Goal: Task Accomplishment & Management: Manage account settings

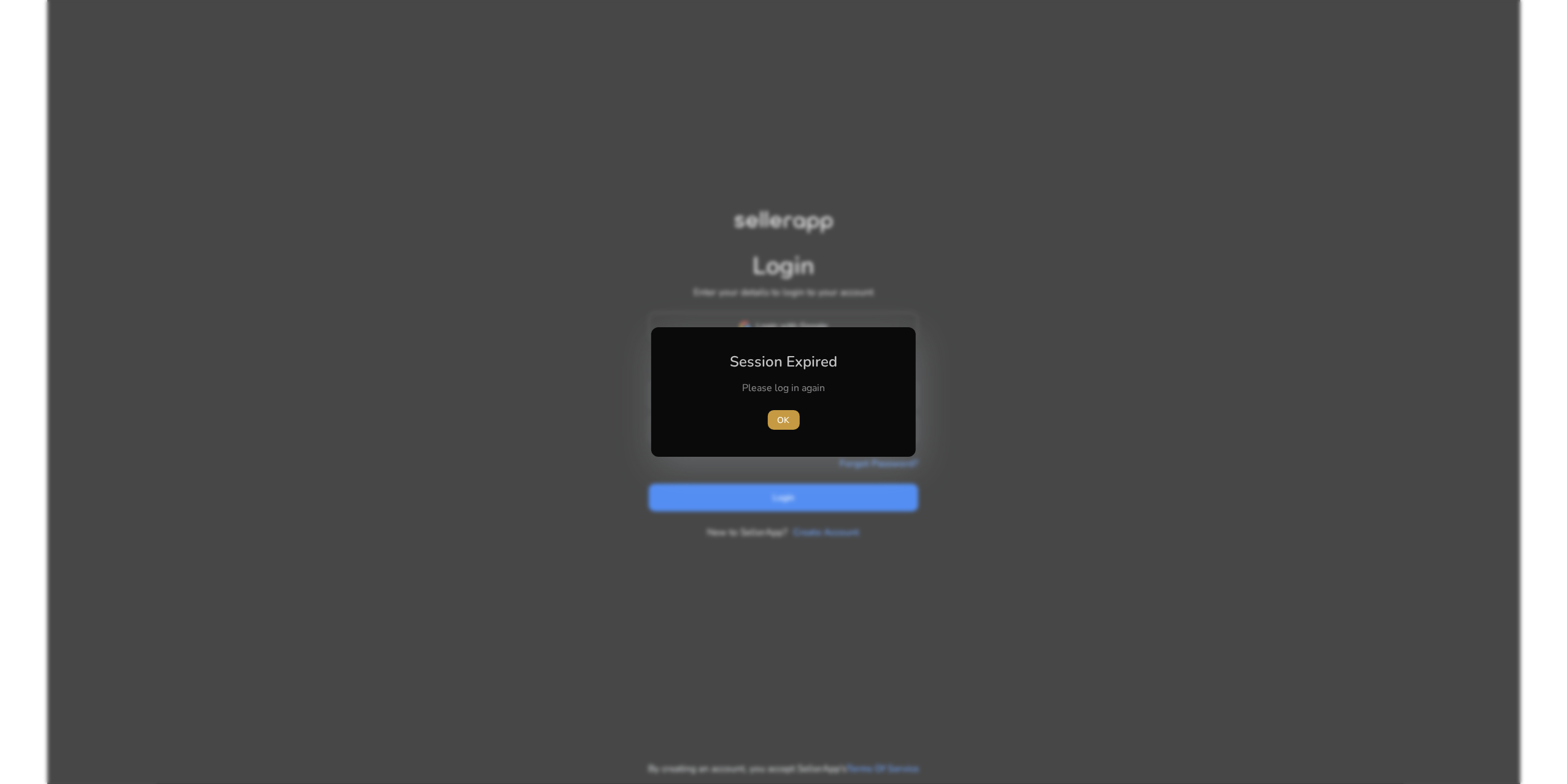
click at [778, 422] on span "OK" at bounding box center [784, 420] width 12 height 13
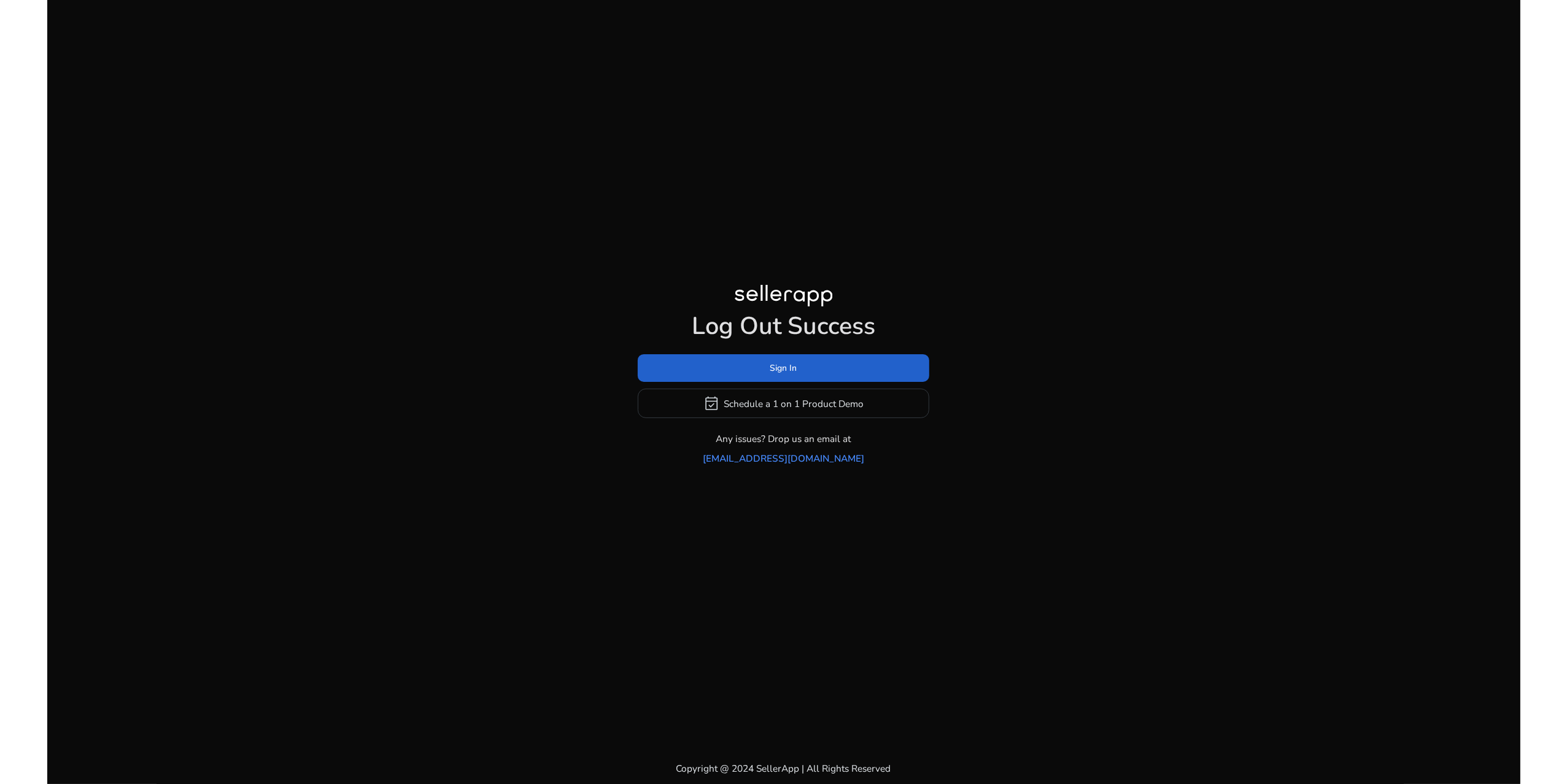
click at [787, 371] on span "Sign In" at bounding box center [784, 368] width 27 height 13
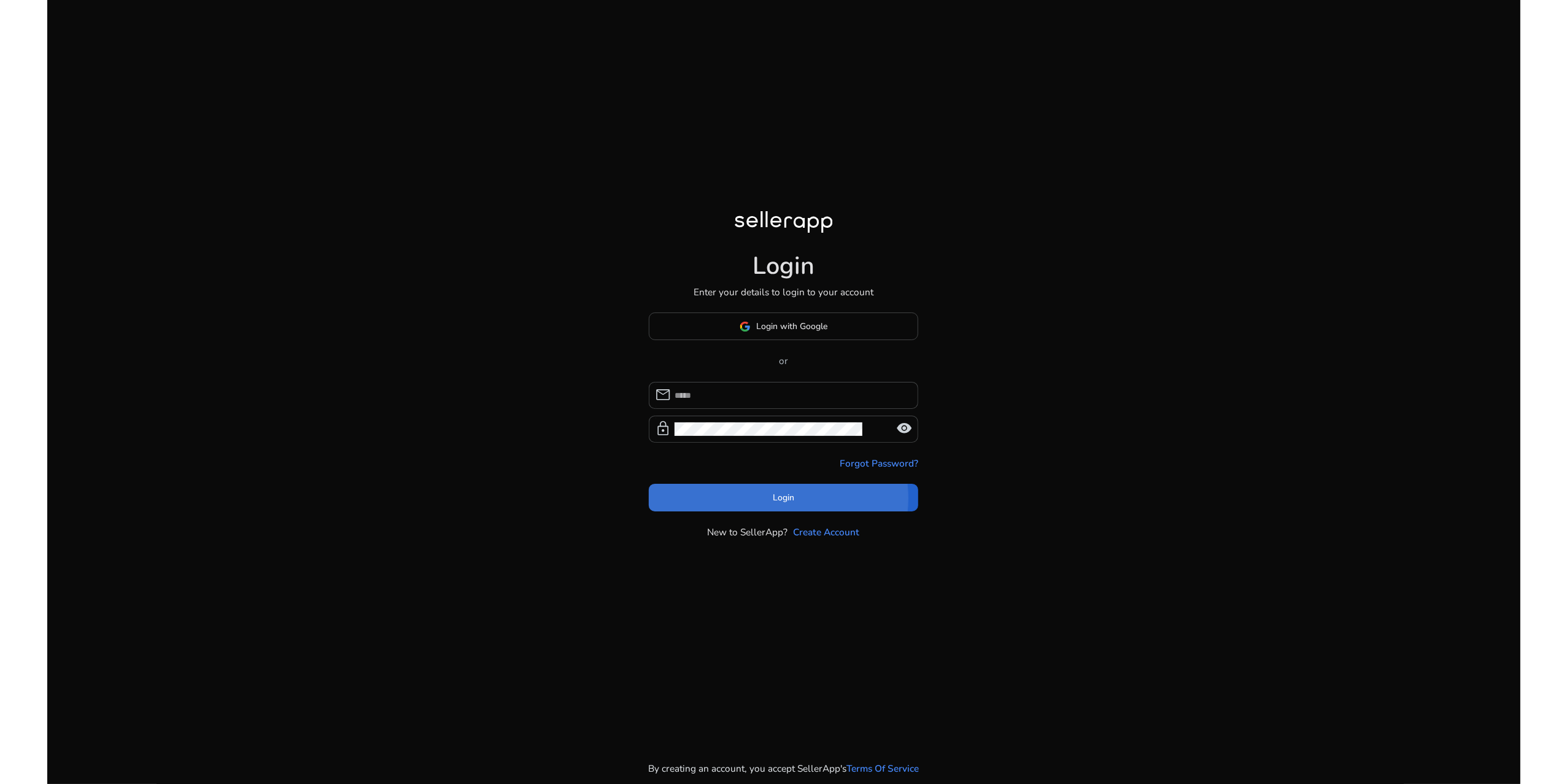
click at [771, 512] on span at bounding box center [784, 497] width 270 height 30
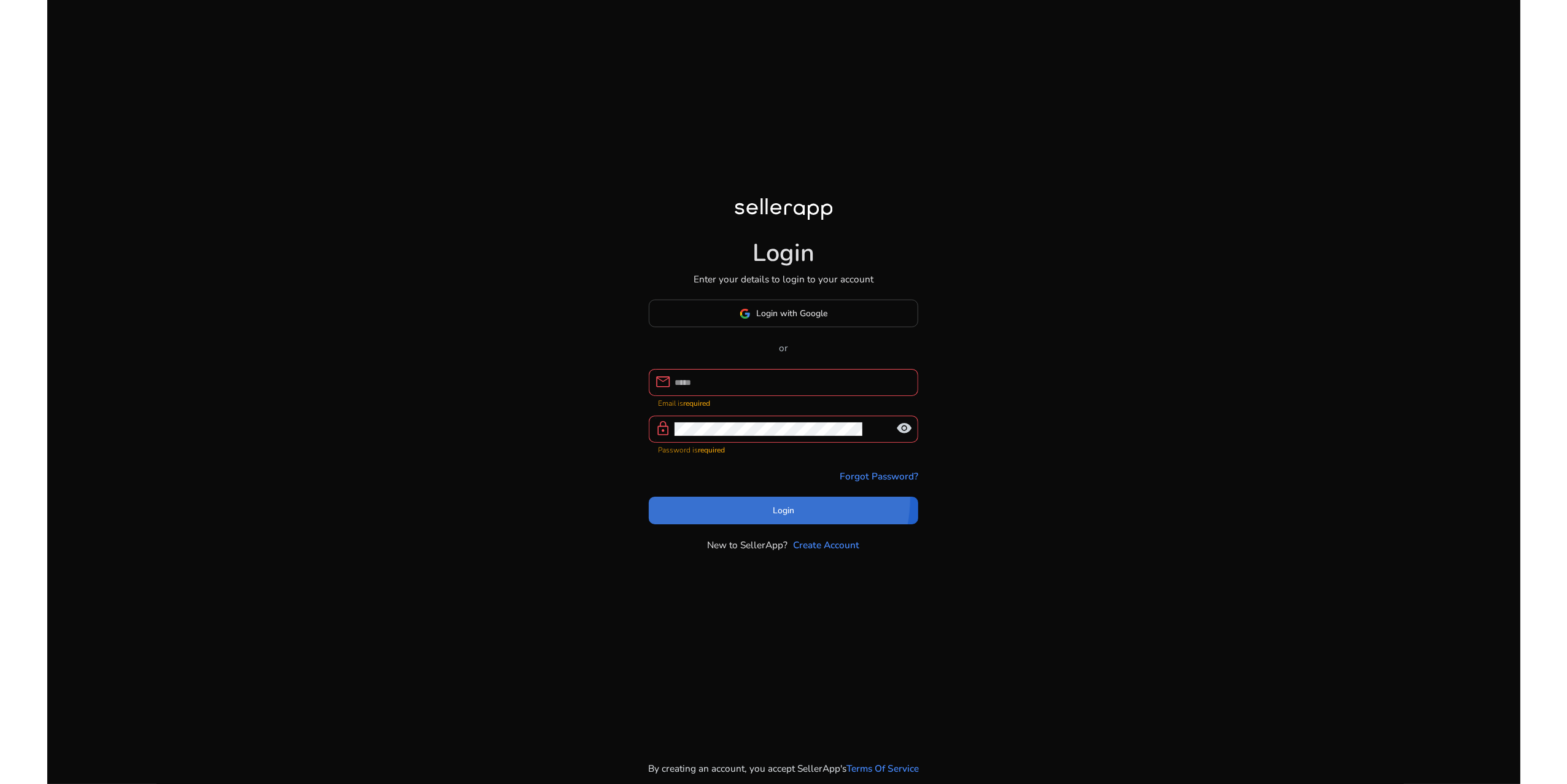
click at [772, 525] on span at bounding box center [784, 510] width 270 height 30
click at [752, 389] on input at bounding box center [791, 382] width 234 height 14
type input "**********"
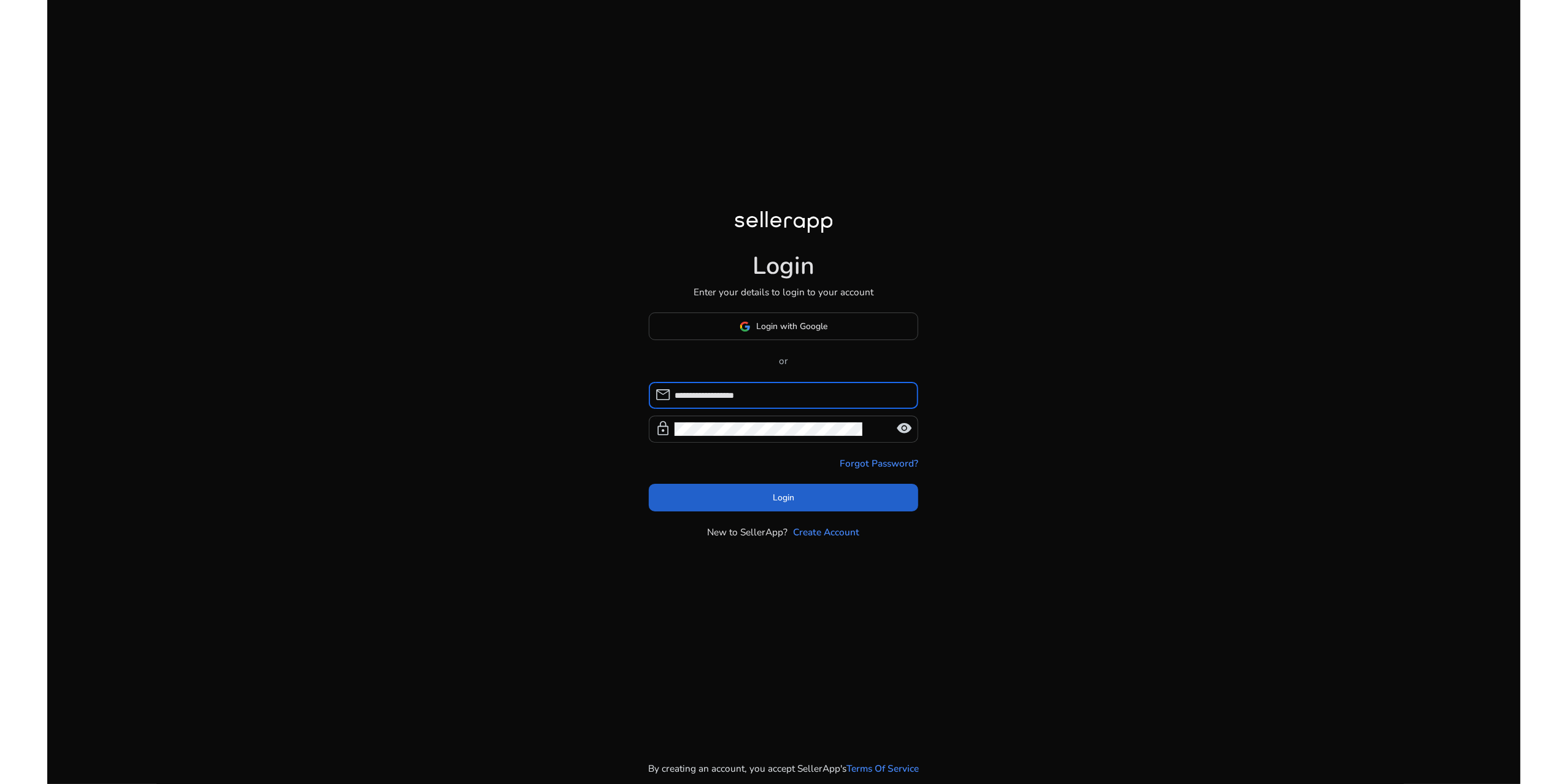
click at [798, 512] on span at bounding box center [784, 497] width 270 height 30
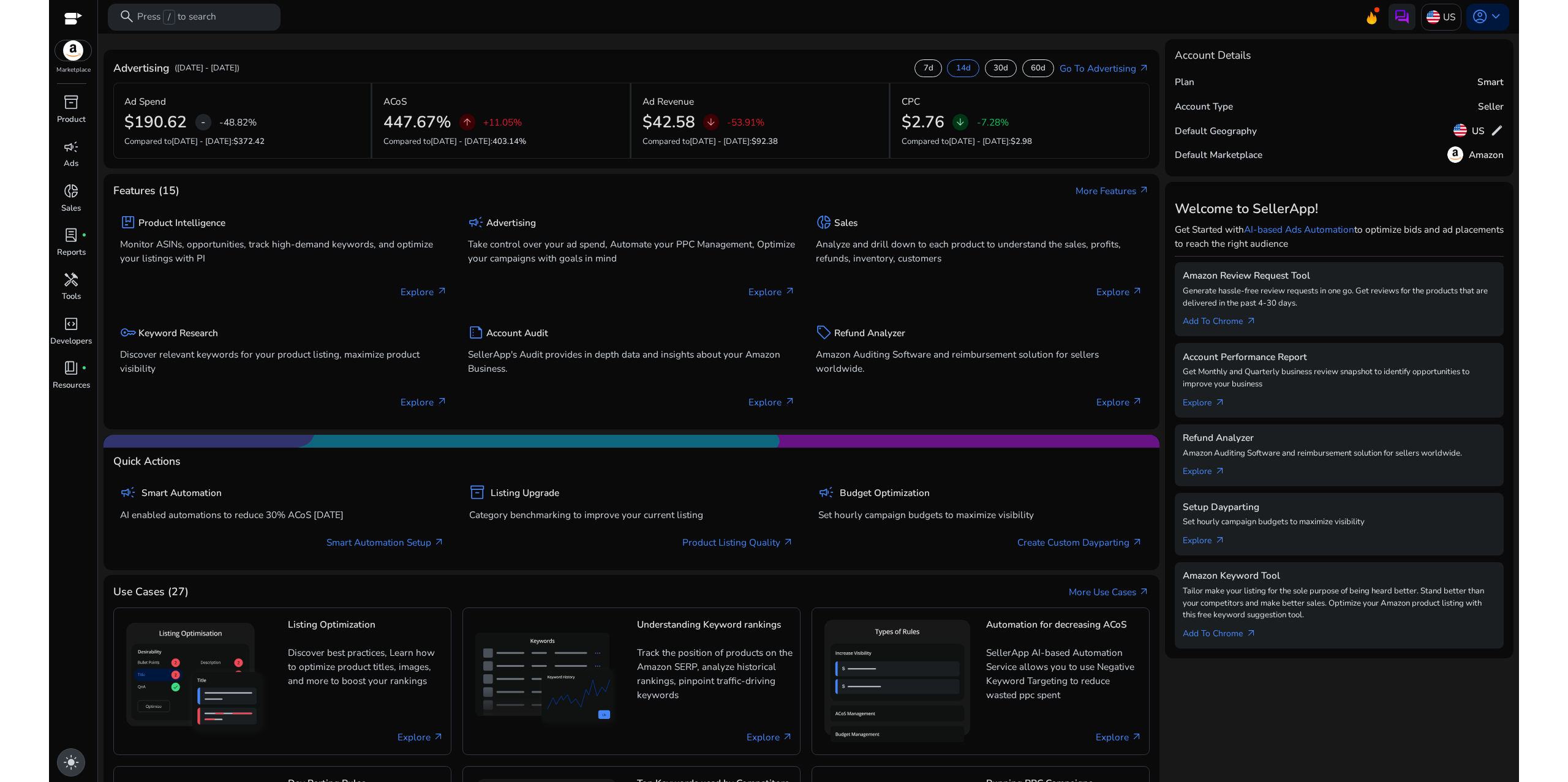
click at [77, 759] on span "light_mode" at bounding box center [71, 762] width 16 height 16
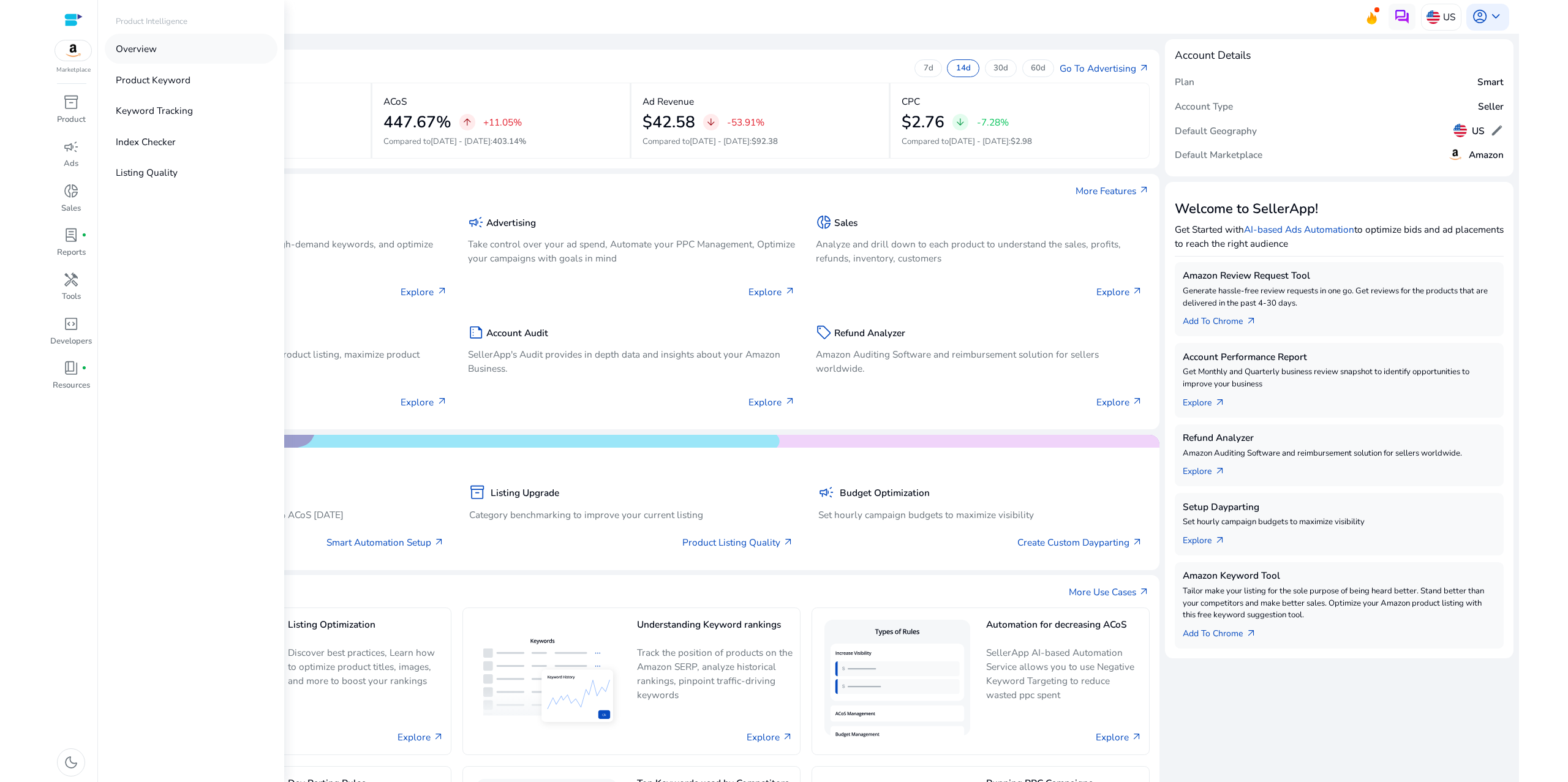
click at [157, 56] on p "Overview" at bounding box center [136, 49] width 41 height 14
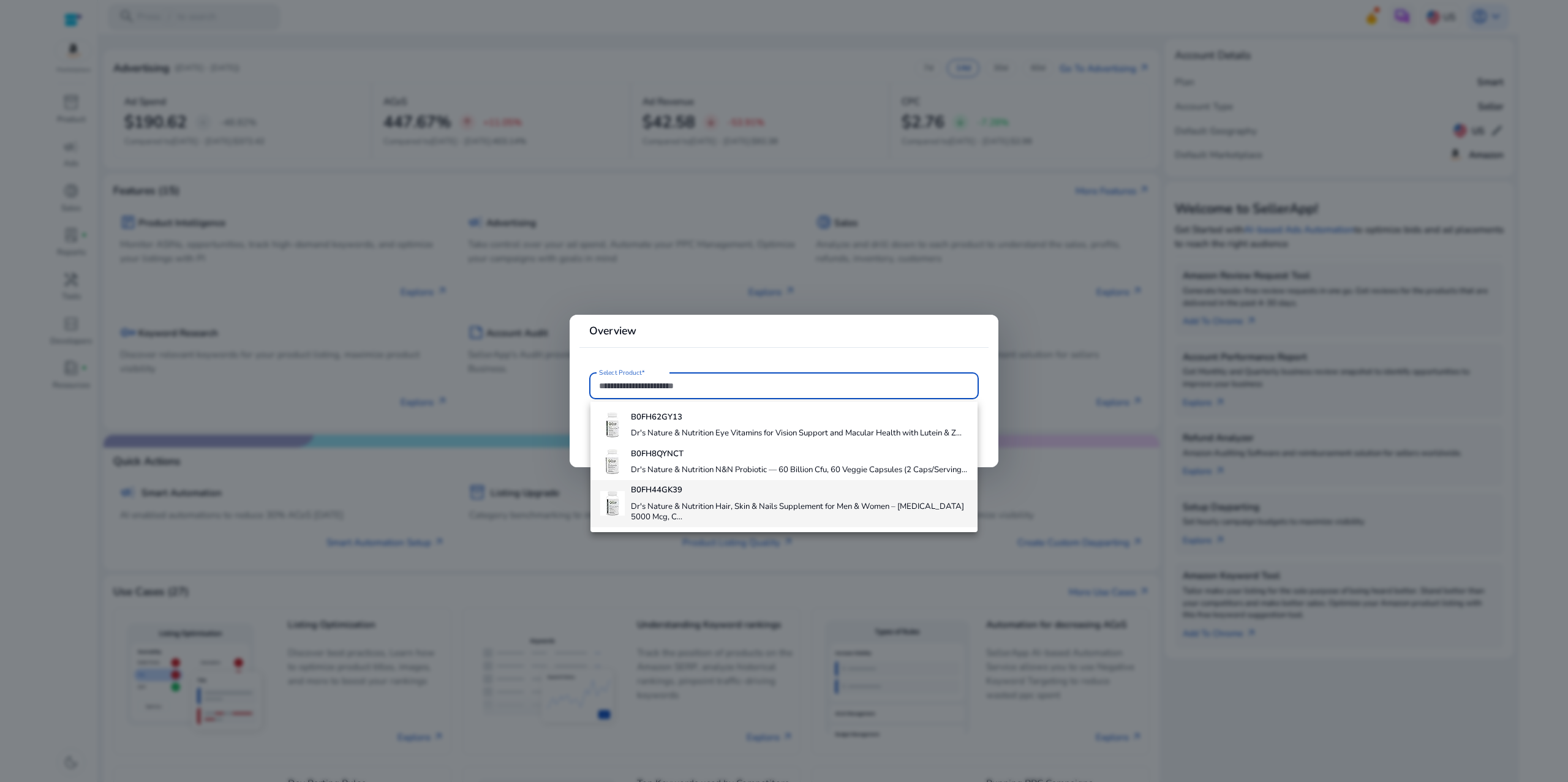
scroll to position [66, 0]
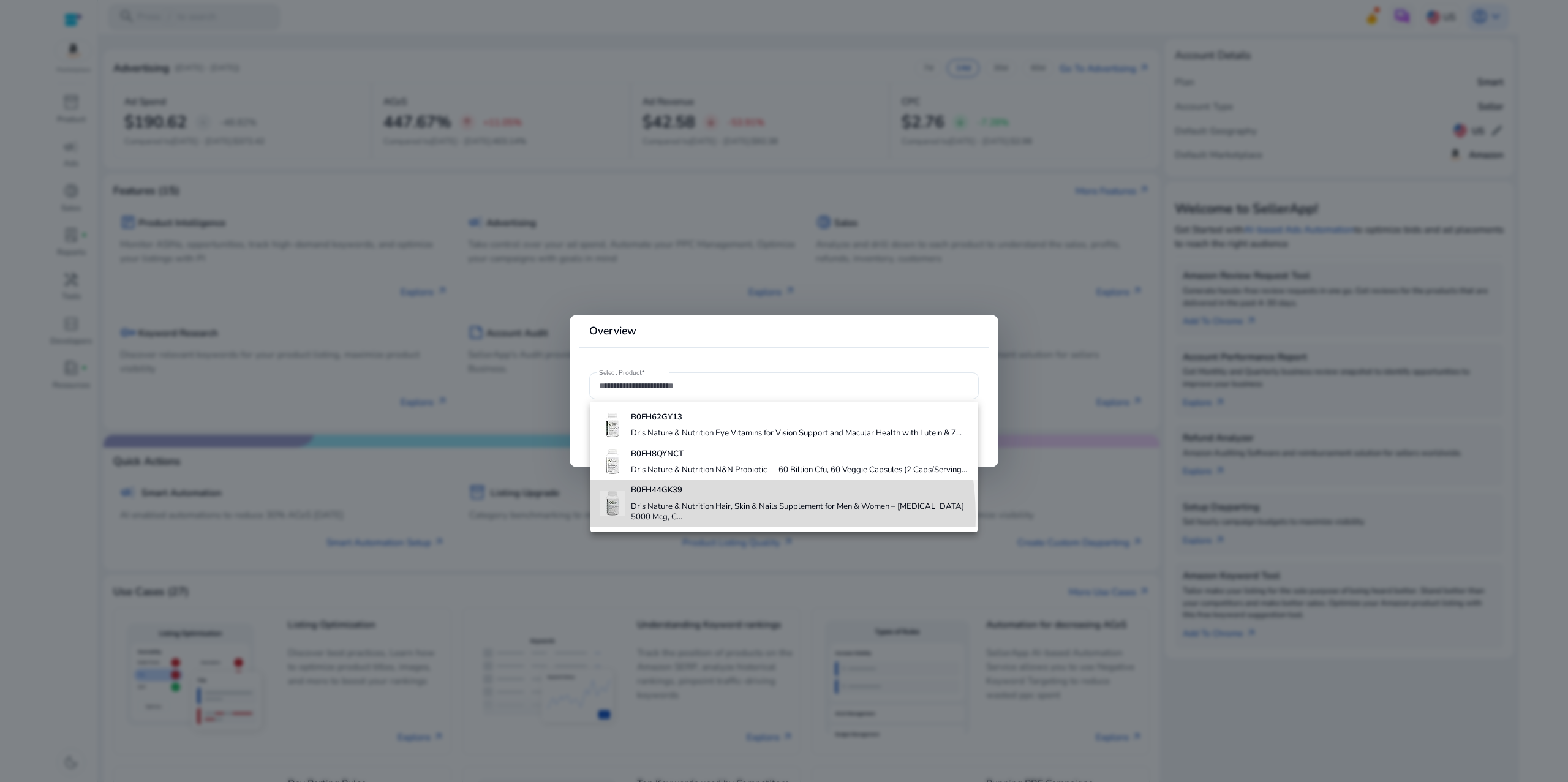
click at [694, 518] on h4 "Dr's Nature & Nutrition Hair, Skin & Nails Supplement for Men & Women – [MEDICA…" at bounding box center [799, 512] width 337 height 21
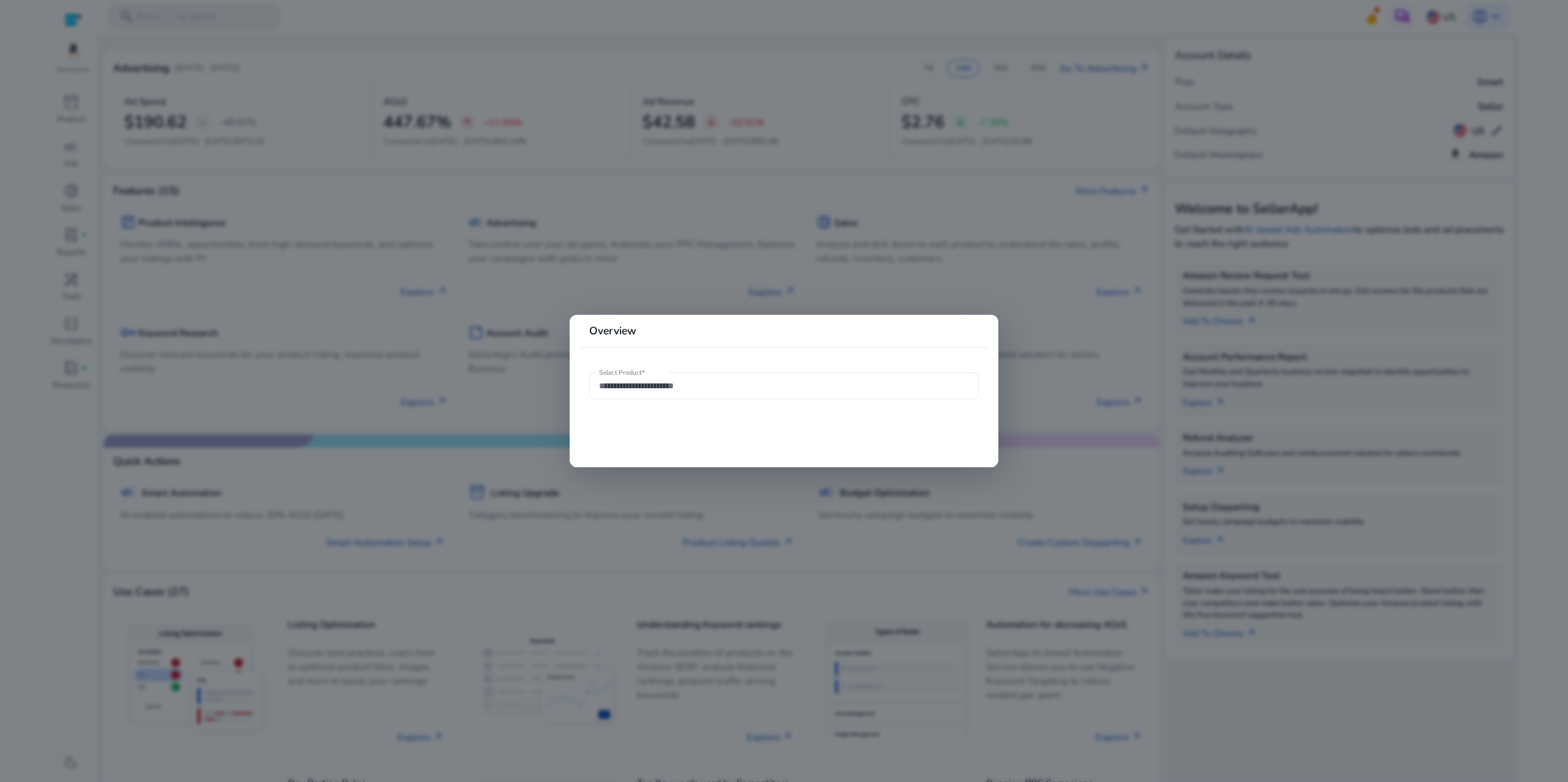
type input "**********"
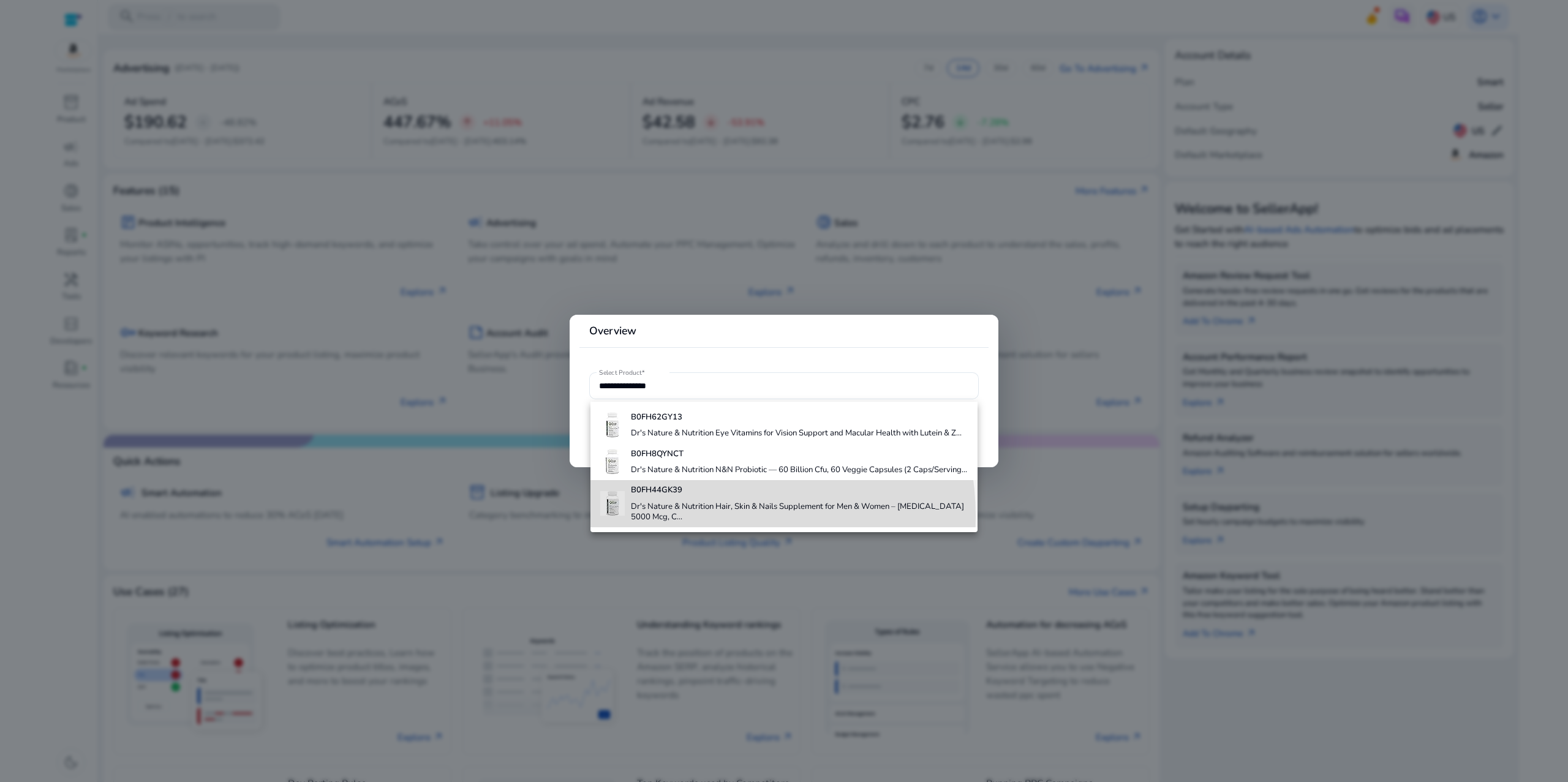
scroll to position [0, 0]
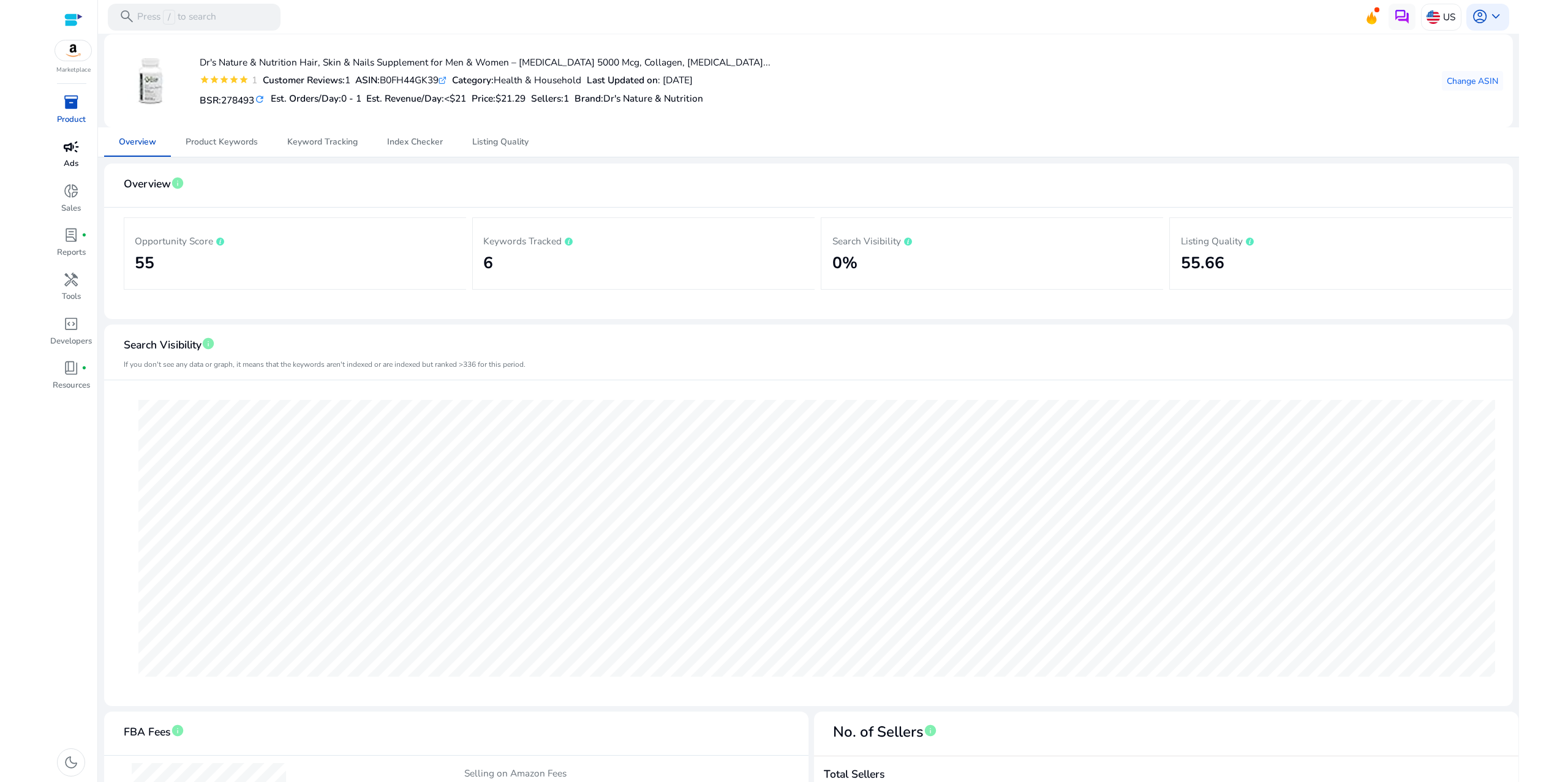
click at [63, 155] on span "campaign" at bounding box center [71, 147] width 16 height 16
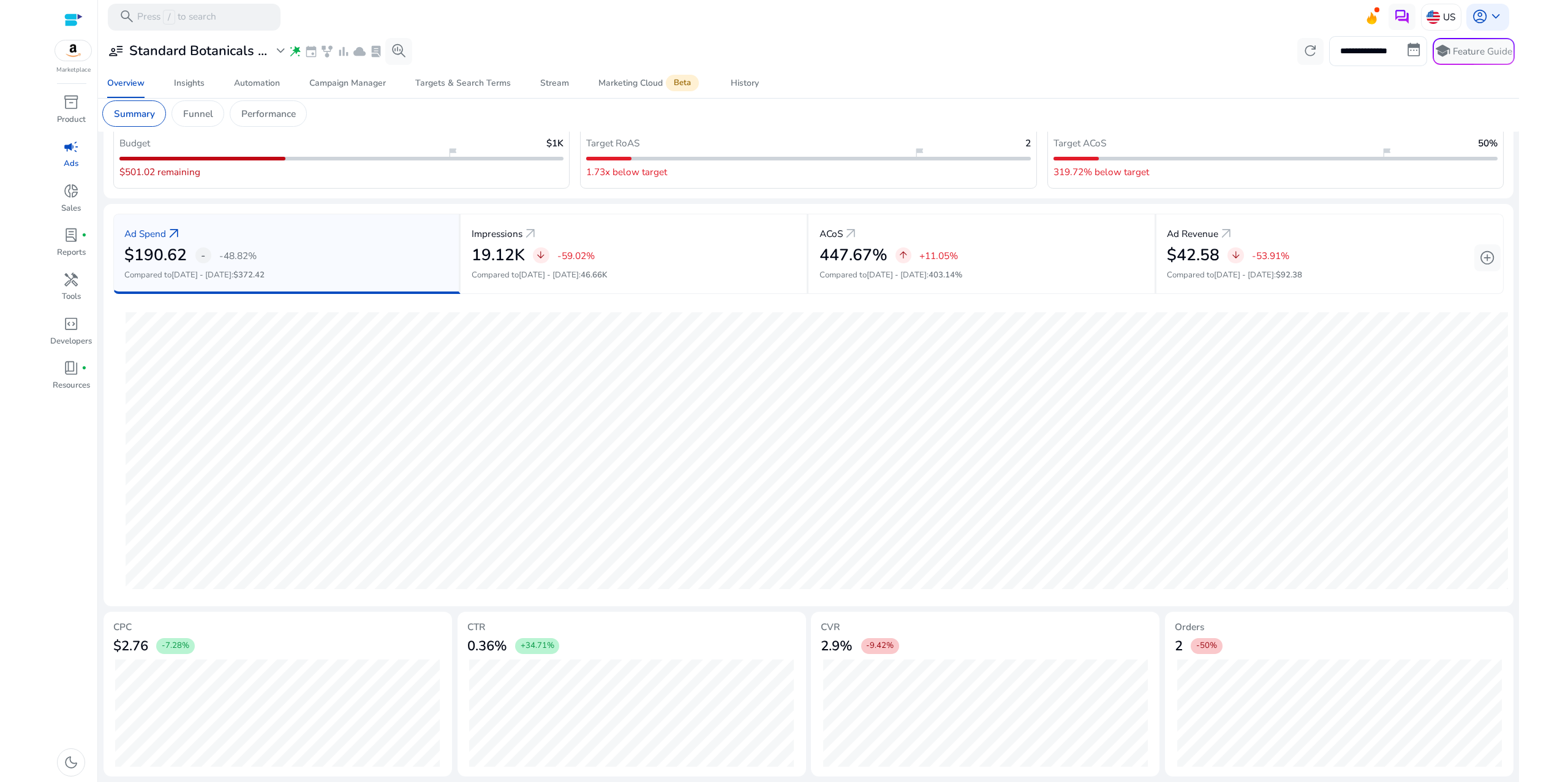
scroll to position [262, 0]
